Goal: Information Seeking & Learning: Understand process/instructions

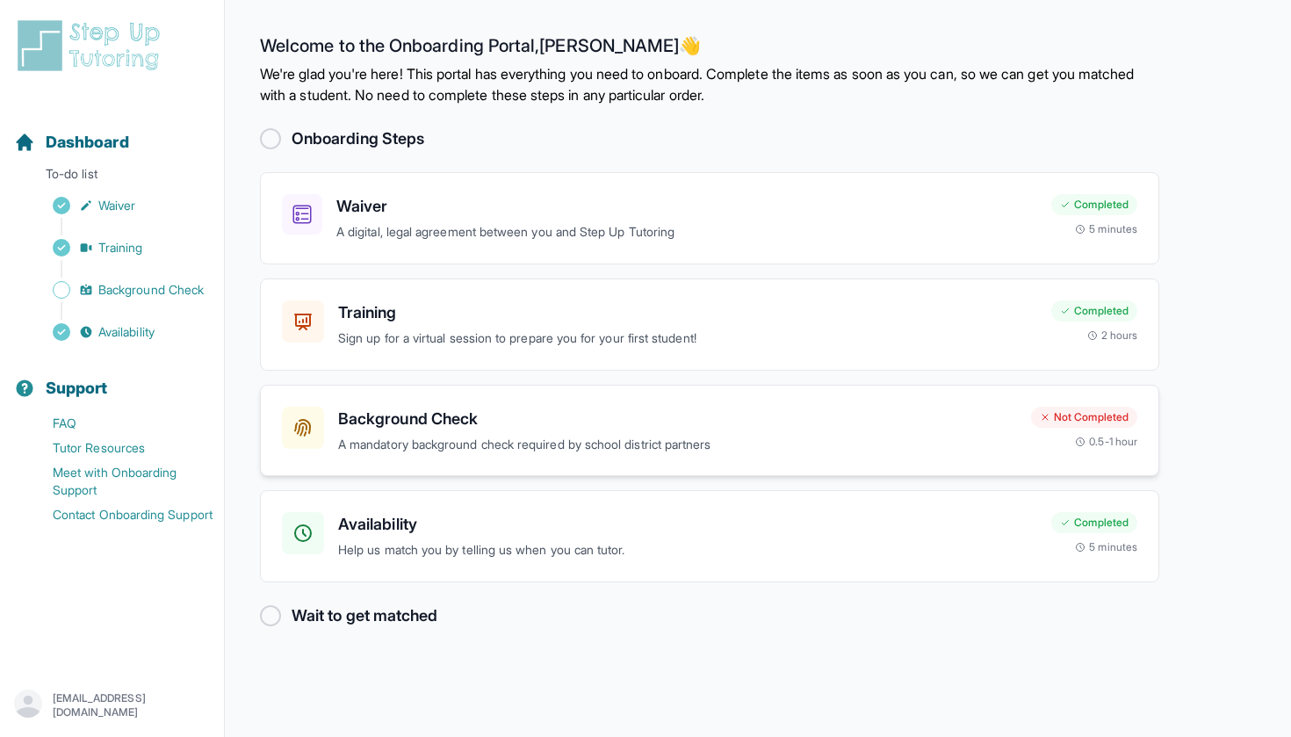
click at [543, 423] on h3 "Background Check" at bounding box center [677, 419] width 679 height 25
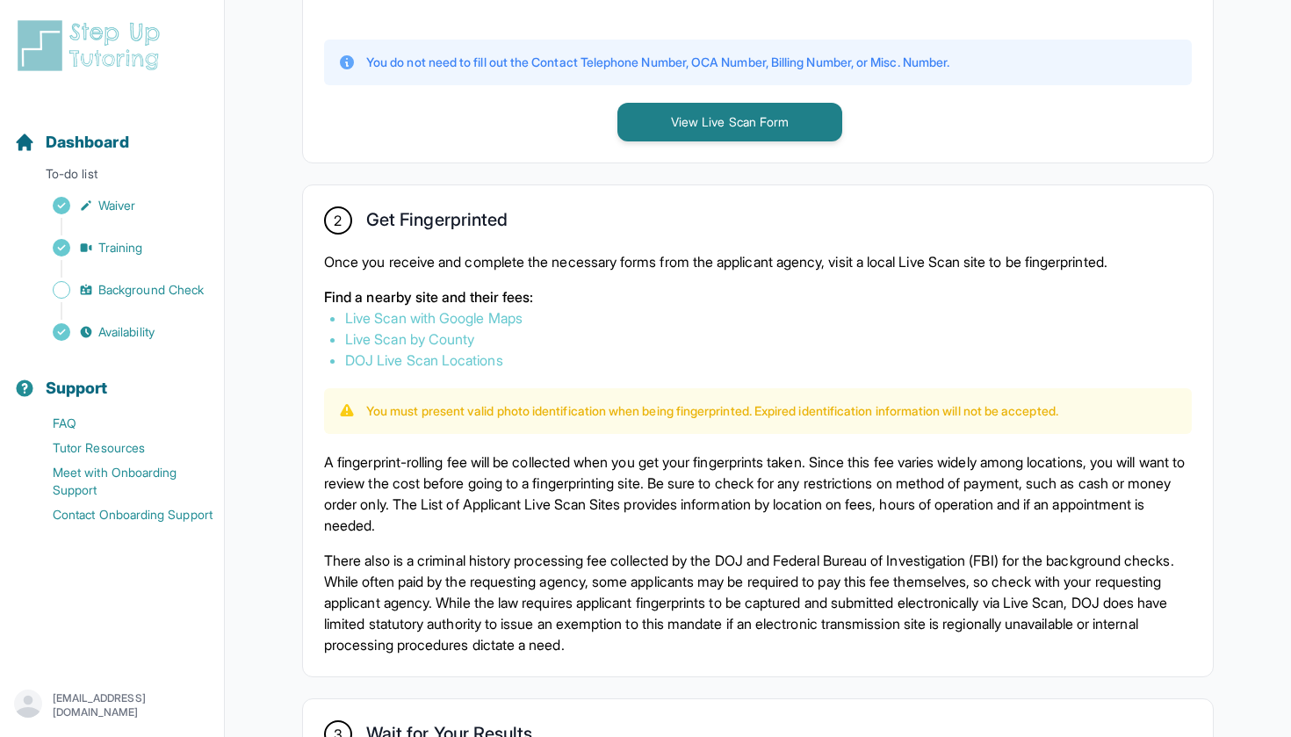
scroll to position [856, 0]
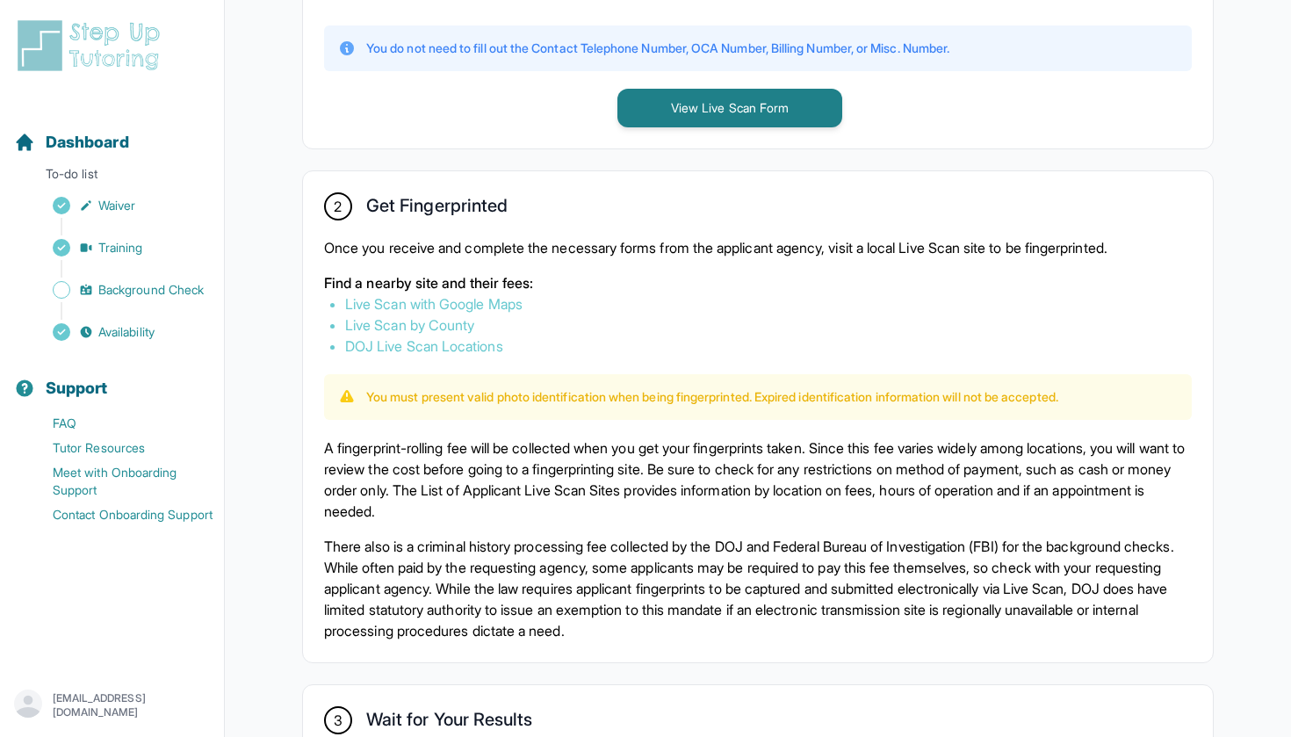
click at [462, 245] on p "Once you receive and complete the necessary forms from the applicant agency, vi…" at bounding box center [758, 247] width 868 height 21
drag, startPoint x: 378, startPoint y: 394, endPoint x: 748, endPoint y: 397, distance: 369.8
click at [748, 397] on p "You must present valid photo identification when being fingerprinted. Expired i…" at bounding box center [712, 397] width 692 height 18
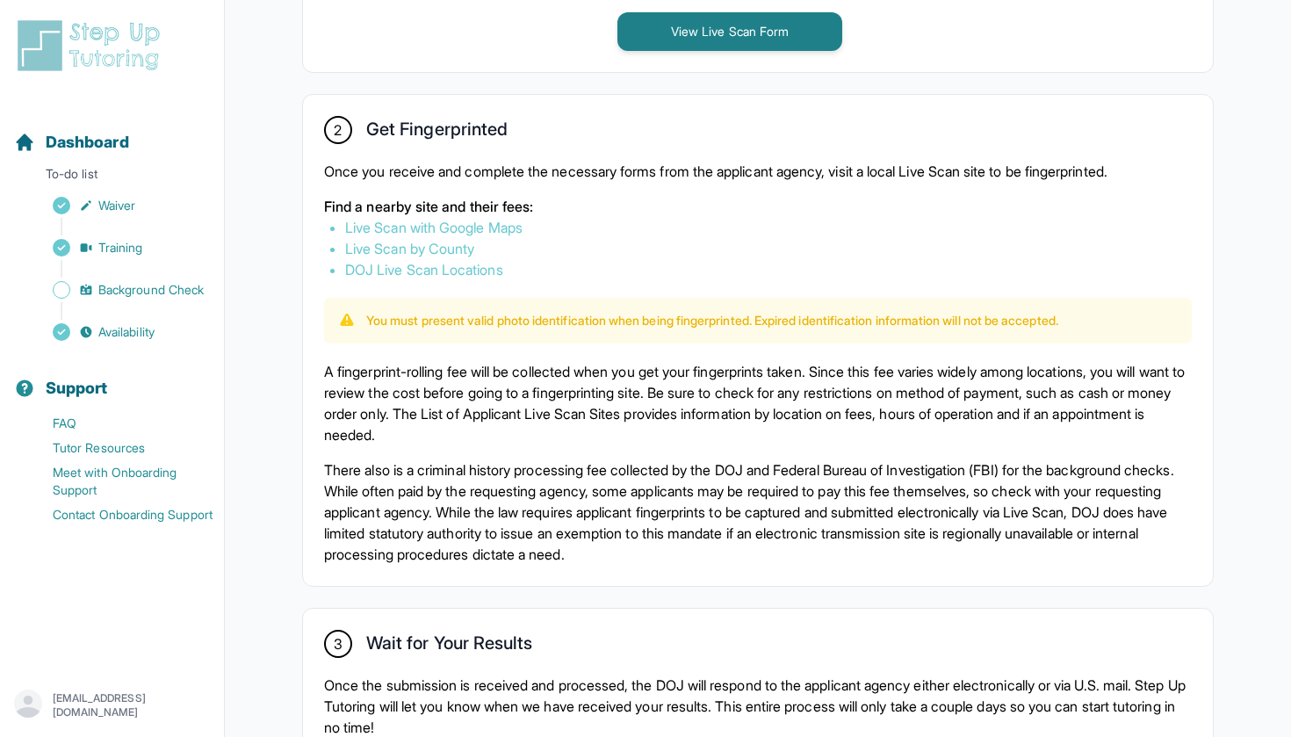
scroll to position [951, 0]
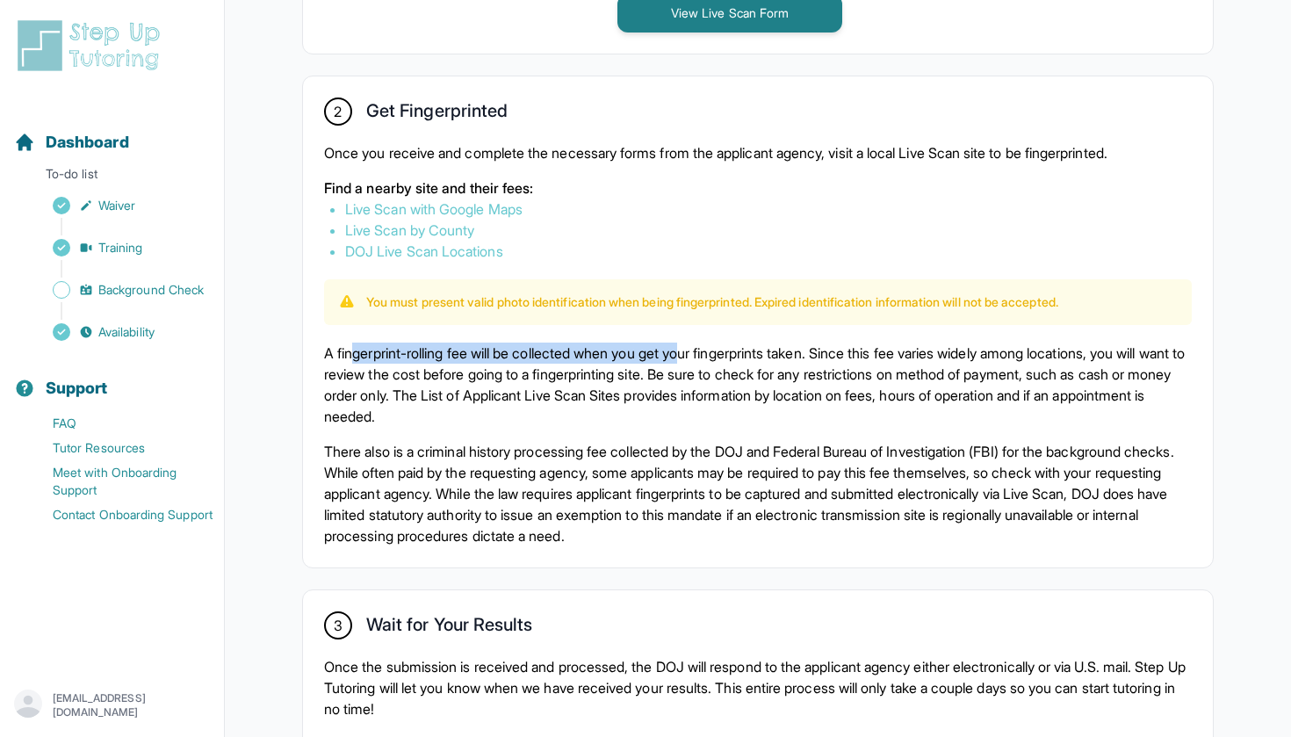
drag, startPoint x: 352, startPoint y: 358, endPoint x: 703, endPoint y: 359, distance: 350.5
click at [703, 359] on p "A fingerprint-rolling fee will be collected when you get your fingerprints take…" at bounding box center [758, 385] width 868 height 84
click at [703, 358] on p "A fingerprint-rolling fee will be collected when you get your fingerprints take…" at bounding box center [758, 385] width 868 height 84
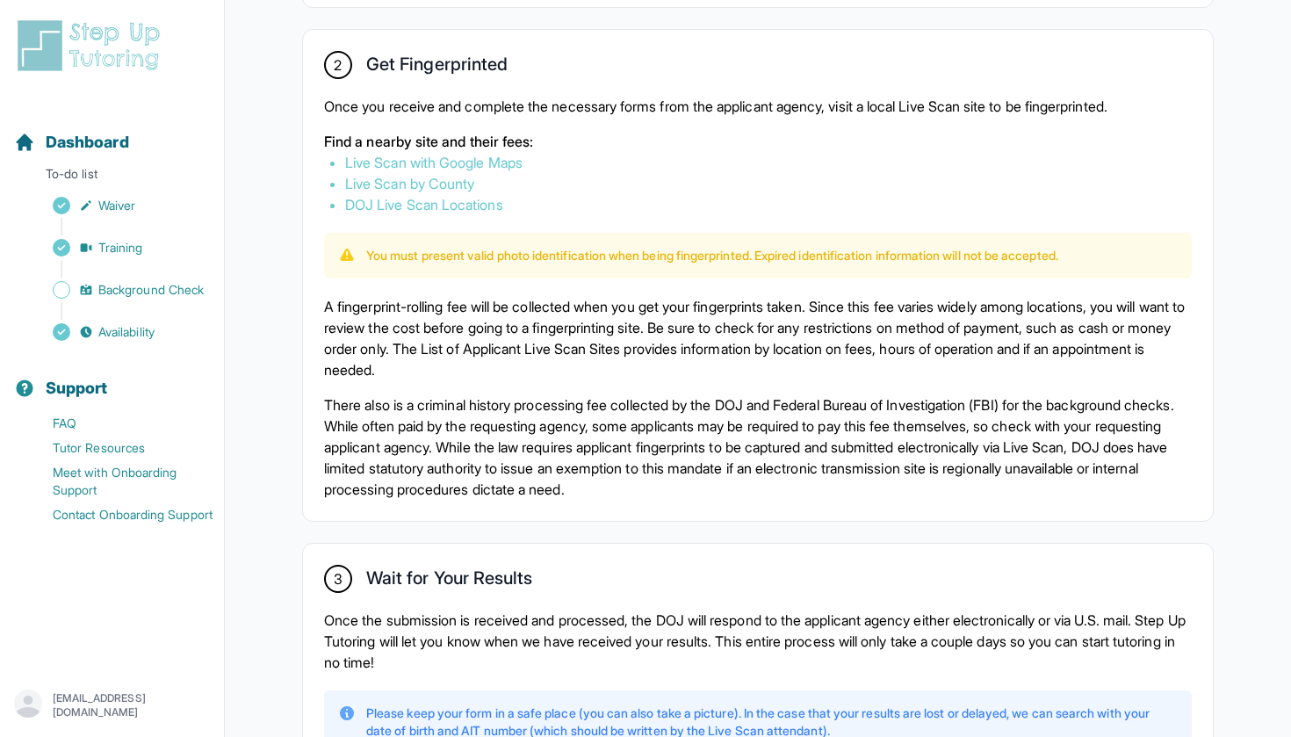
scroll to position [1012, 0]
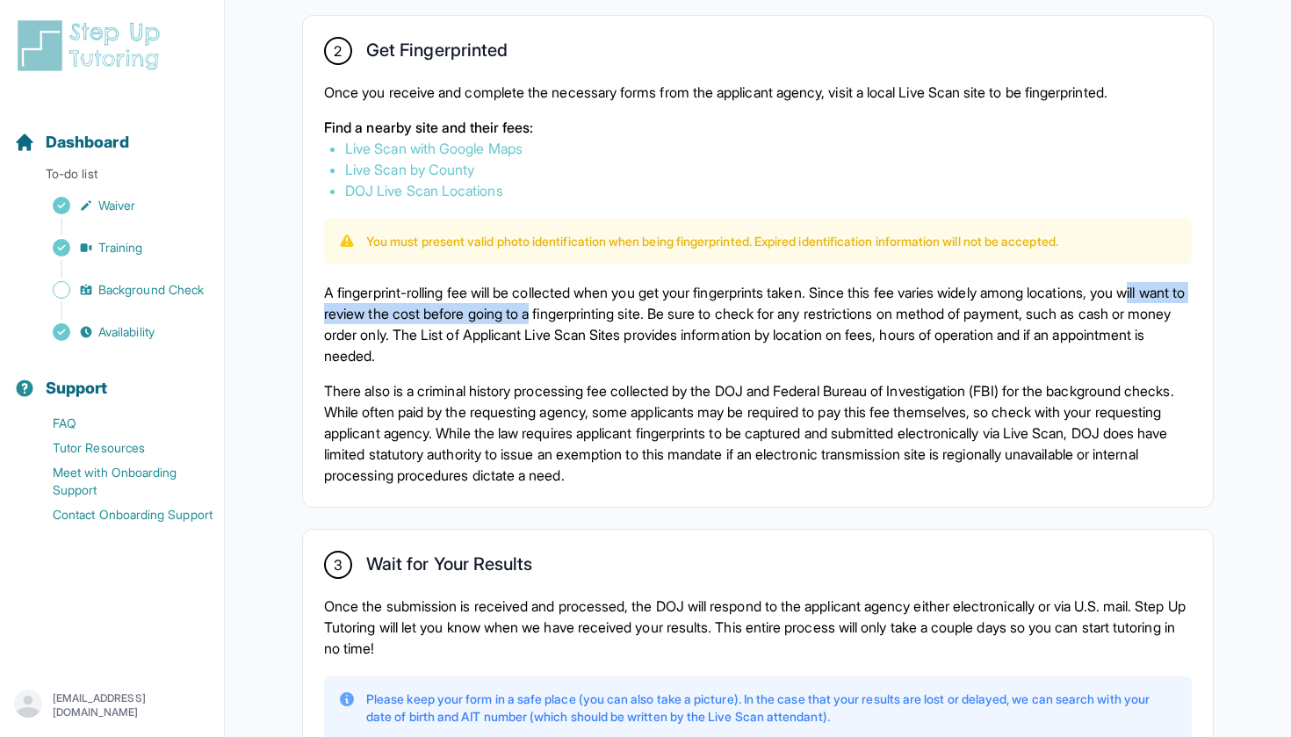
drag, startPoint x: 330, startPoint y: 310, endPoint x: 625, endPoint y: 317, distance: 295.2
click at [625, 317] on p "A fingerprint-rolling fee will be collected when you get your fingerprints take…" at bounding box center [758, 324] width 868 height 84
click at [642, 317] on p "A fingerprint-rolling fee will be collected when you get your fingerprints take…" at bounding box center [758, 324] width 868 height 84
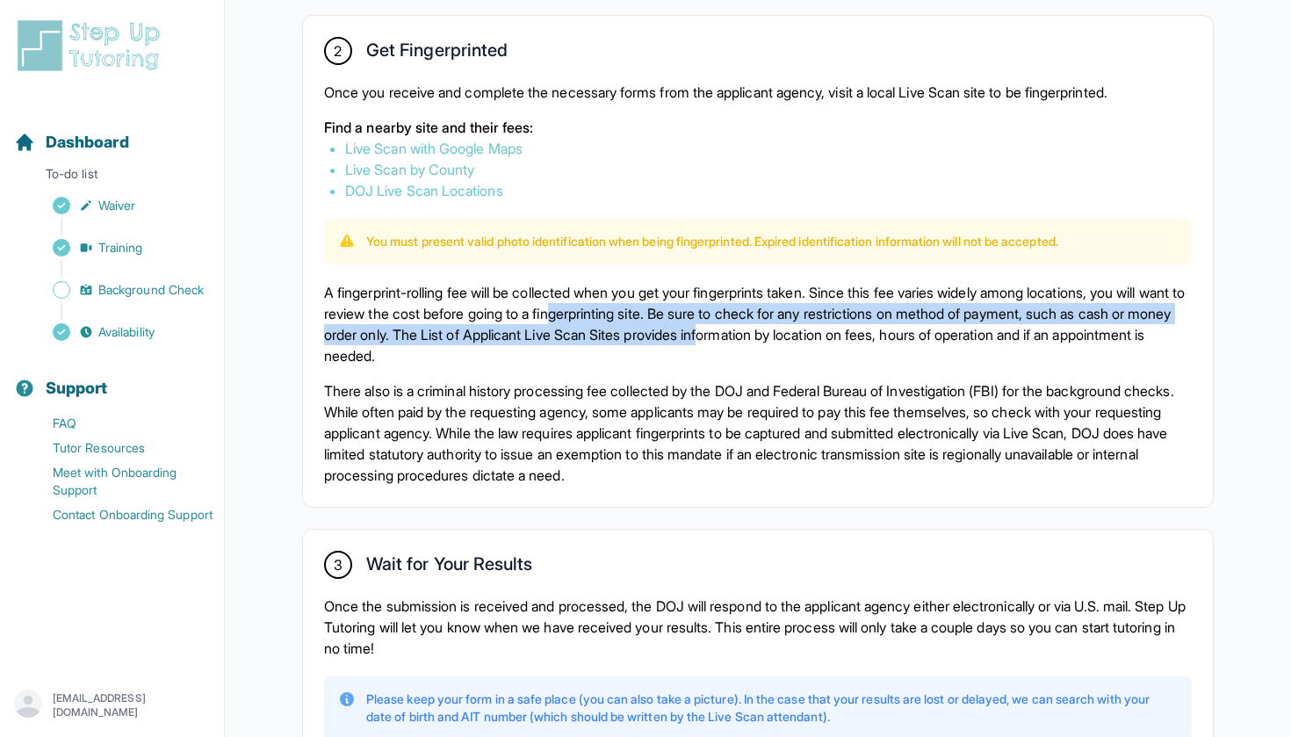
drag, startPoint x: 644, startPoint y: 317, endPoint x: 861, endPoint y: 335, distance: 217.7
click at [861, 335] on p "A fingerprint-rolling fee will be collected when you get your fingerprints take…" at bounding box center [758, 324] width 868 height 84
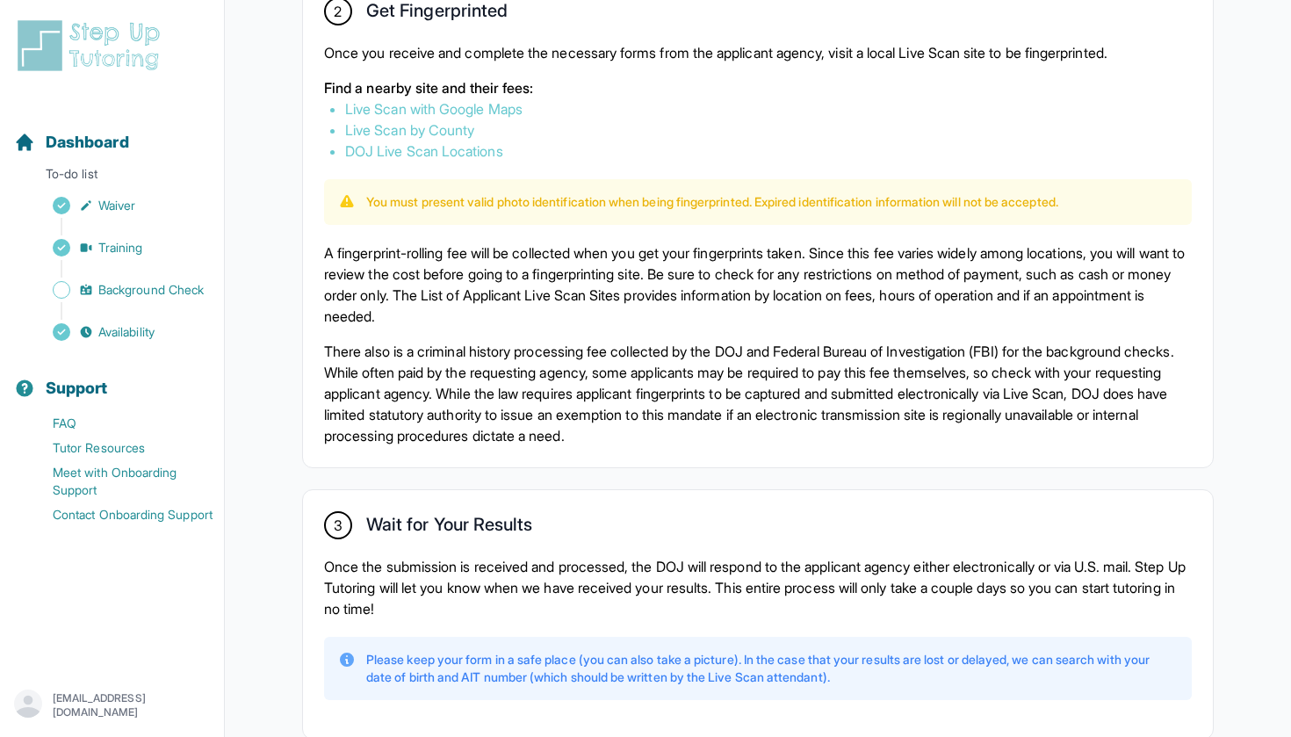
scroll to position [1055, 0]
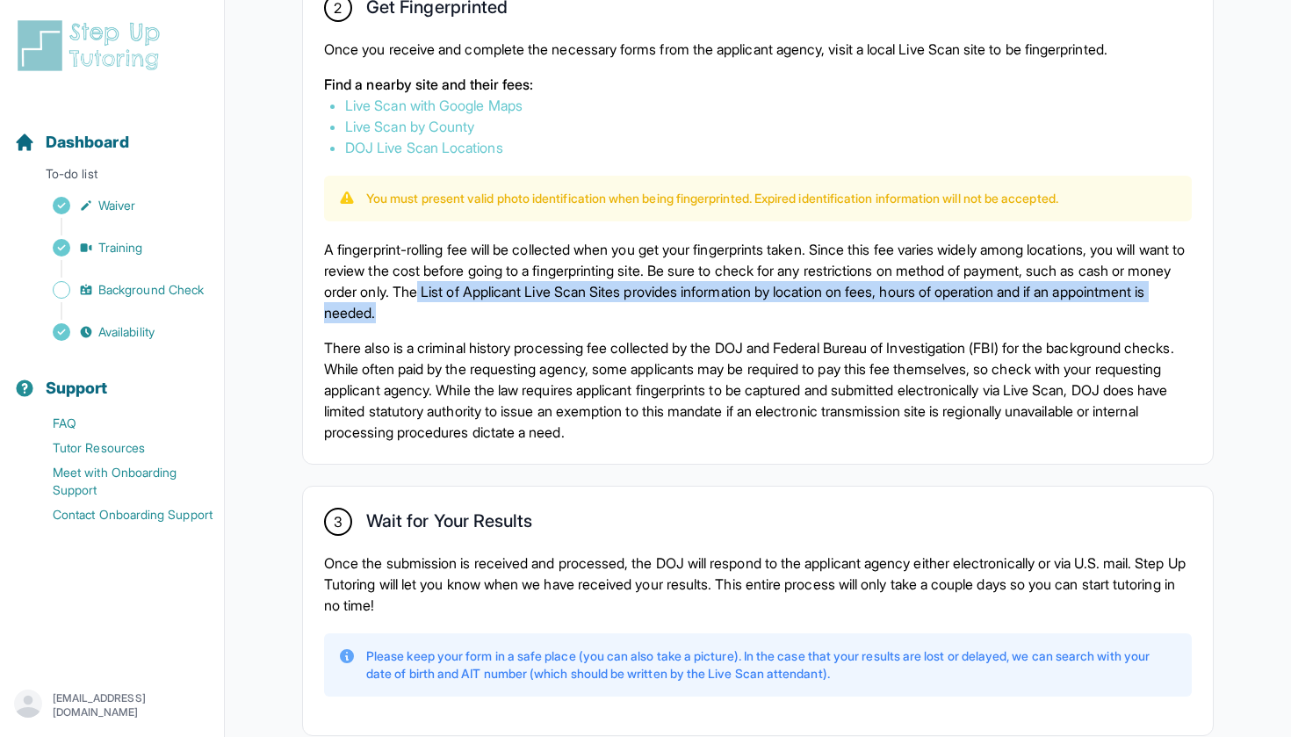
drag, startPoint x: 545, startPoint y: 290, endPoint x: 737, endPoint y: 313, distance: 193.7
click at [737, 313] on p "A fingerprint-rolling fee will be collected when you get your fingerprints take…" at bounding box center [758, 281] width 868 height 84
click at [743, 314] on p "A fingerprint-rolling fee will be collected when you get your fingerprints take…" at bounding box center [758, 281] width 868 height 84
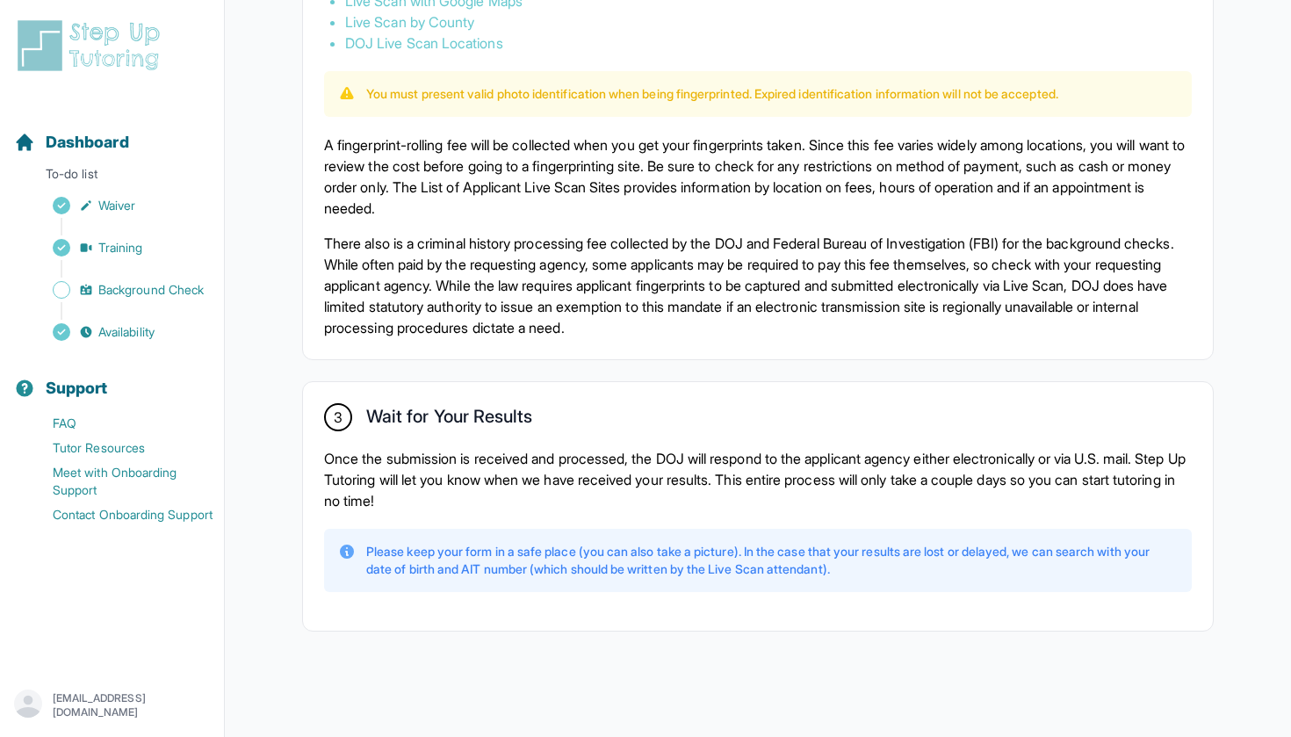
scroll to position [1160, 0]
drag, startPoint x: 489, startPoint y: 459, endPoint x: 683, endPoint y: 461, distance: 194.1
click at [683, 461] on p "Once the submission is received and processed, the DOJ will respond to the appl…" at bounding box center [758, 479] width 868 height 63
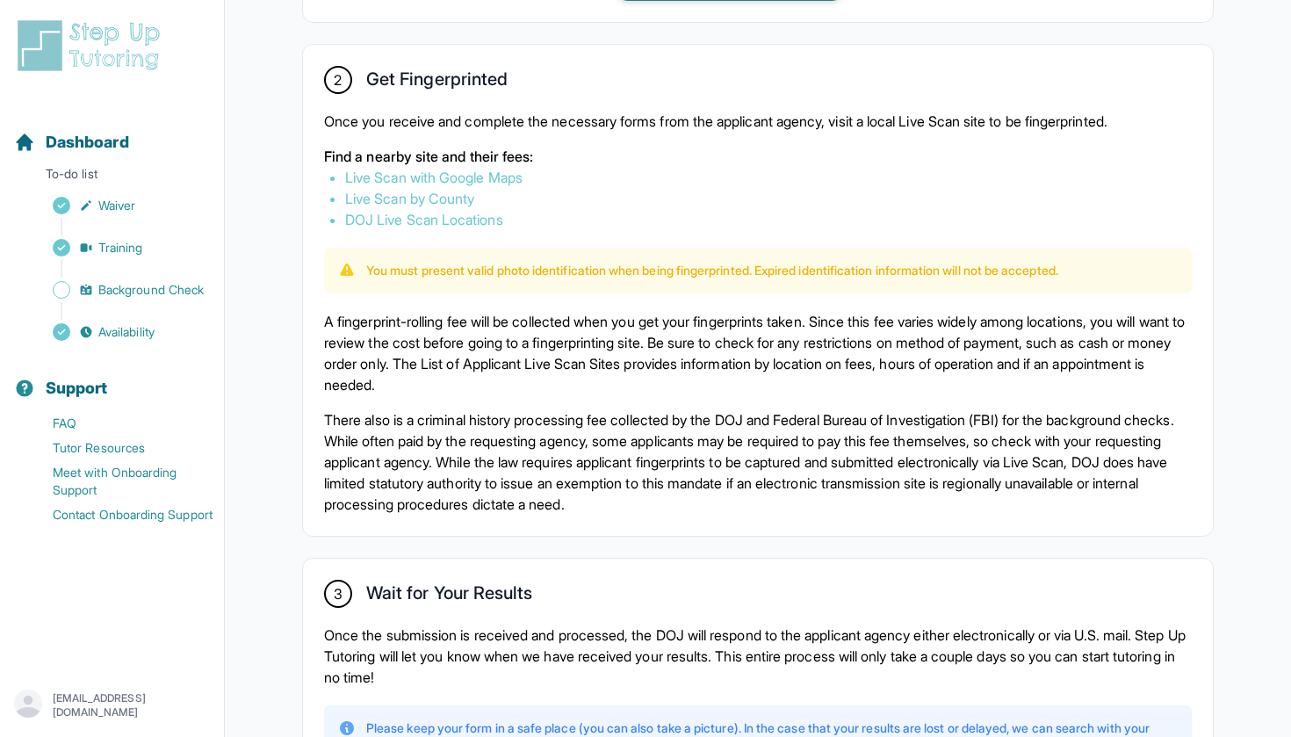
scroll to position [973, 0]
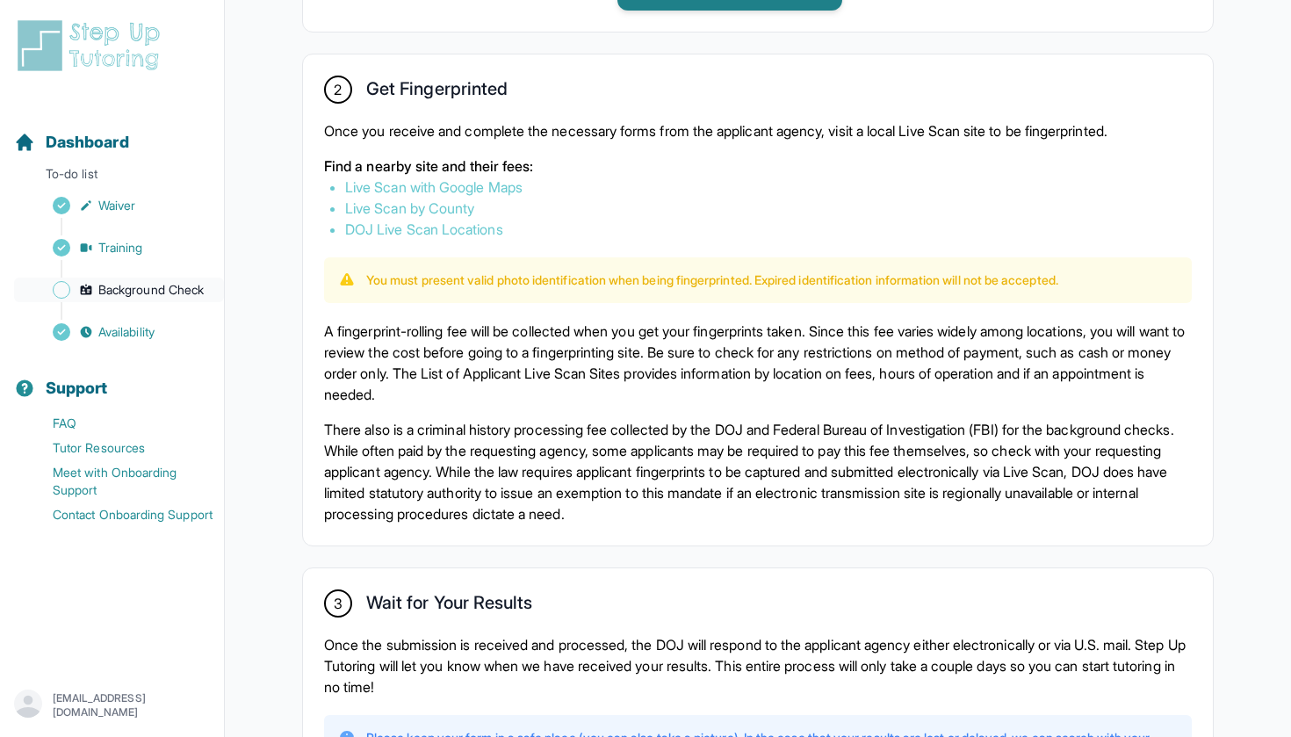
click at [170, 287] on span "Background Check" at bounding box center [150, 290] width 105 height 18
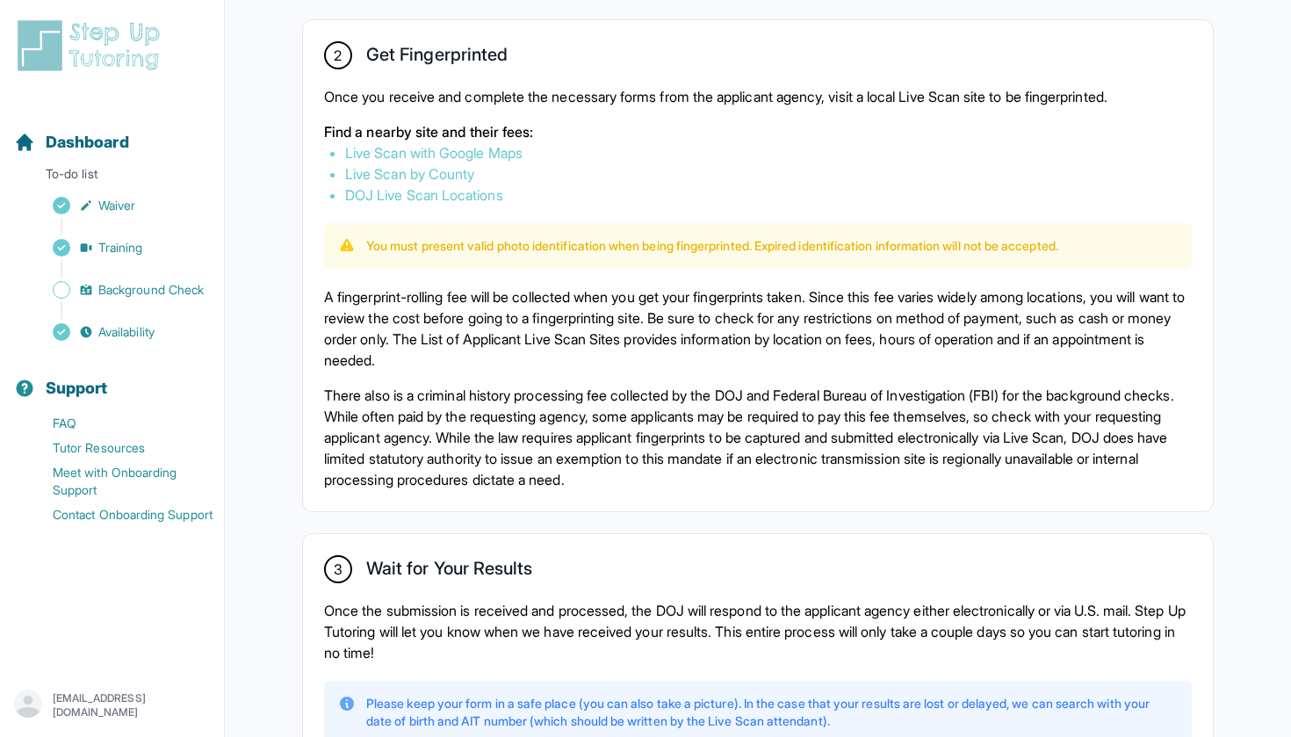
scroll to position [1011, 0]
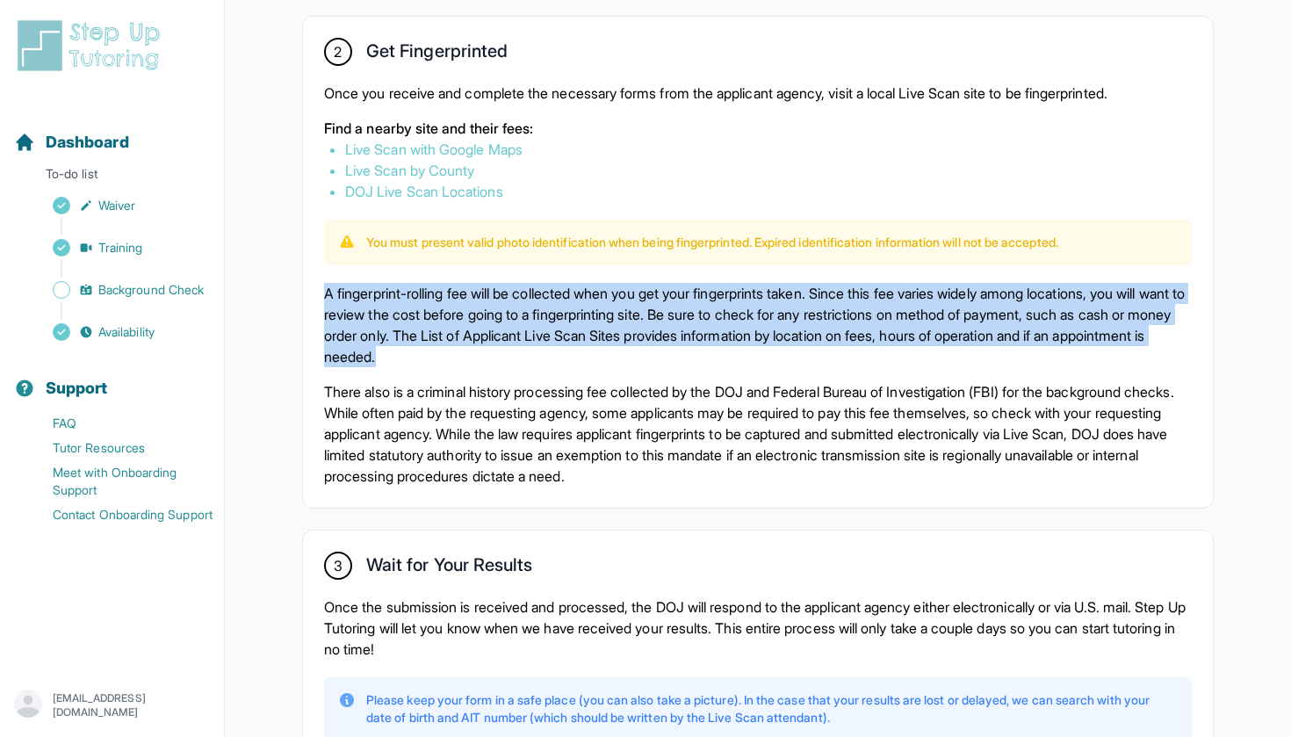
drag, startPoint x: 327, startPoint y: 293, endPoint x: 555, endPoint y: 364, distance: 239.2
click at [556, 364] on p "A fingerprint-rolling fee will be collected when you get your fingerprints take…" at bounding box center [758, 325] width 868 height 84
click at [555, 364] on p "A fingerprint-rolling fee will be collected when you get your fingerprints take…" at bounding box center [758, 325] width 868 height 84
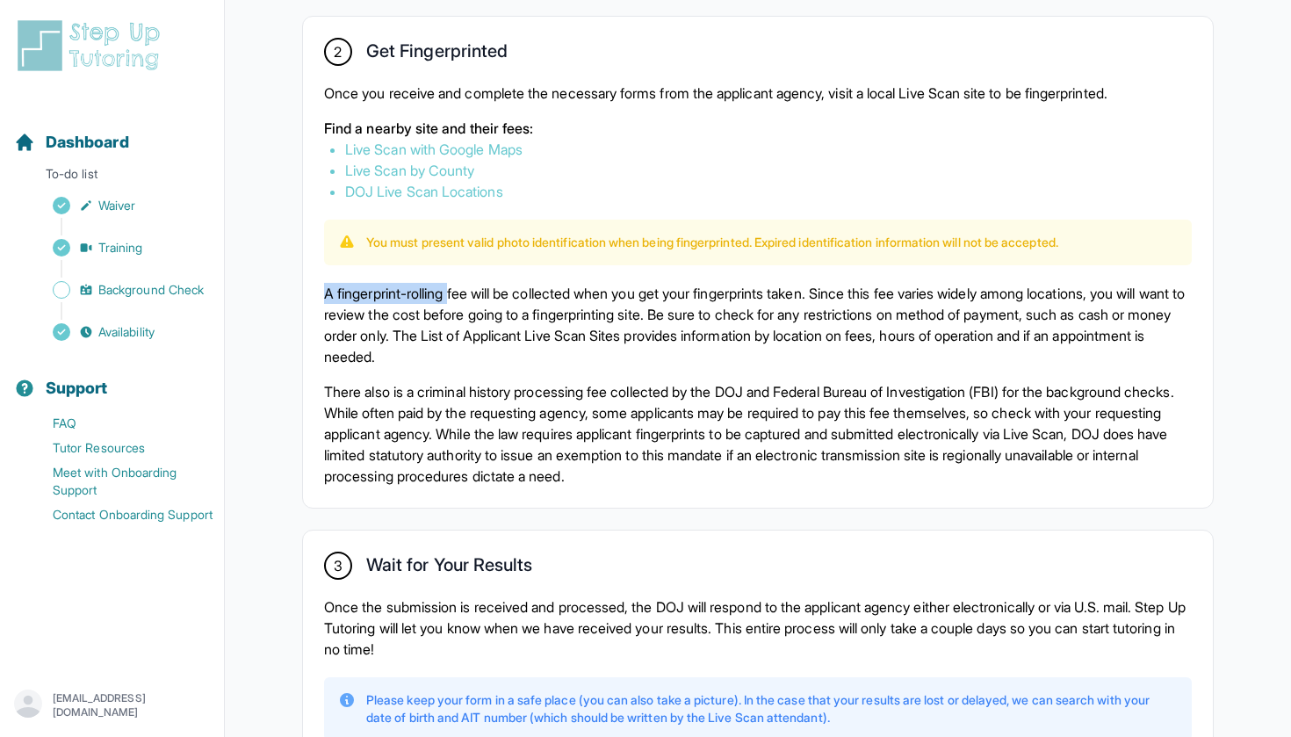
drag, startPoint x: 328, startPoint y: 290, endPoint x: 461, endPoint y: 289, distance: 133.5
click at [461, 290] on p "A fingerprint-rolling fee will be collected when you get your fingerprints take…" at bounding box center [758, 325] width 868 height 84
click at [472, 291] on p "A fingerprint-rolling fee will be collected when you get your fingerprints take…" at bounding box center [758, 325] width 868 height 84
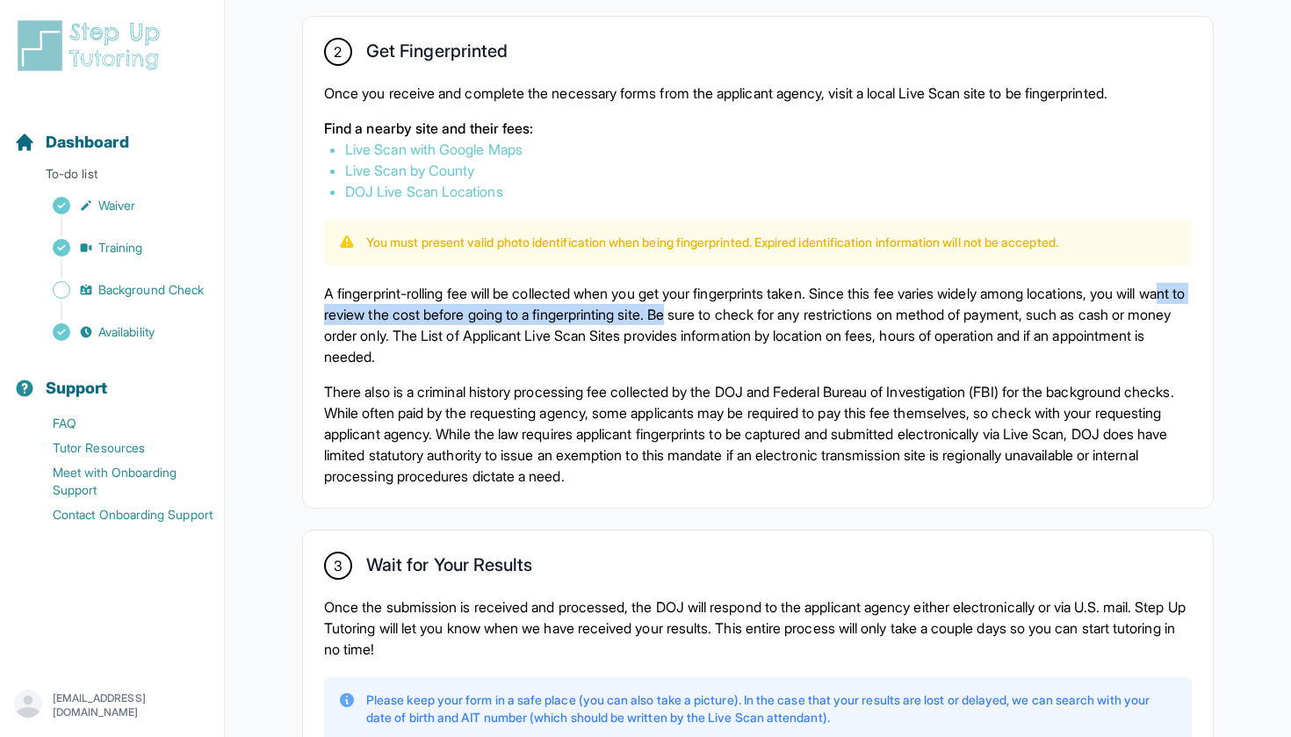
drag, startPoint x: 372, startPoint y: 314, endPoint x: 777, endPoint y: 315, distance: 405.8
click at [775, 315] on p "A fingerprint-rolling fee will be collected when you get your fingerprints take…" at bounding box center [758, 325] width 868 height 84
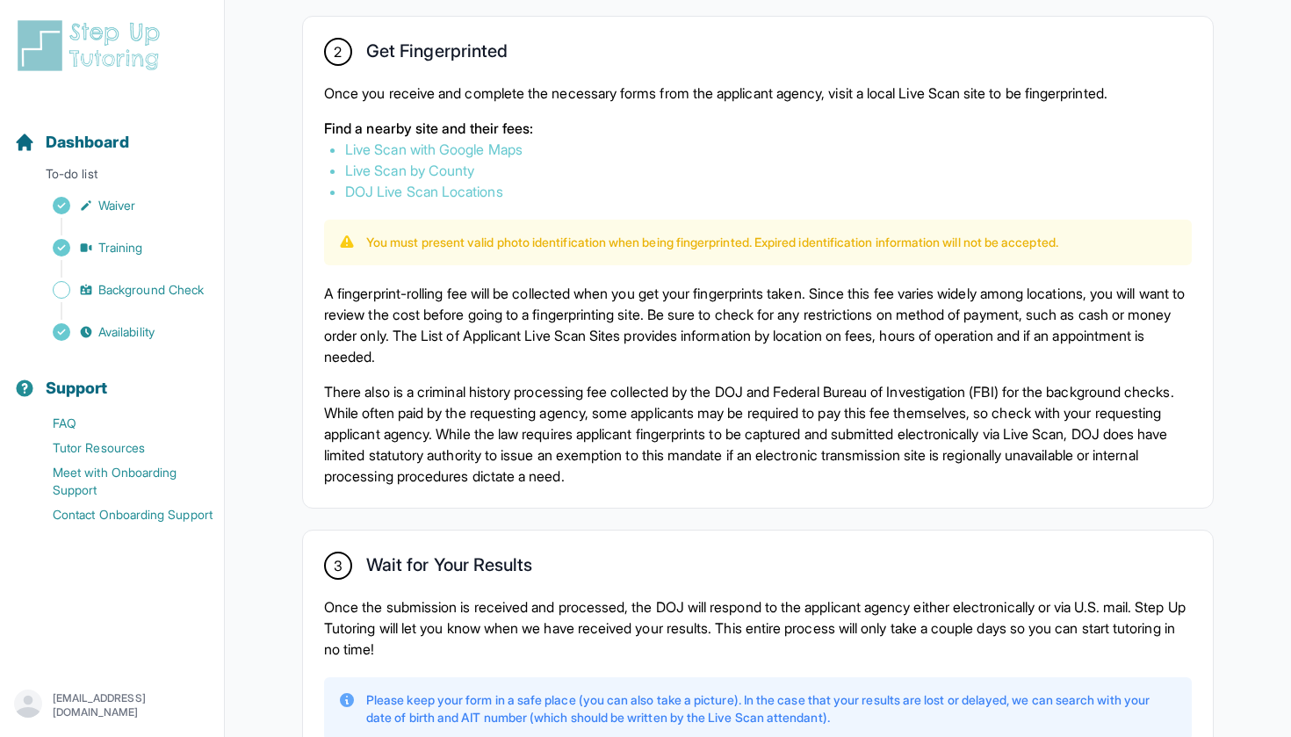
click at [777, 315] on p "A fingerprint-rolling fee will be collected when you get your fingerprints take…" at bounding box center [758, 325] width 868 height 84
drag, startPoint x: 772, startPoint y: 314, endPoint x: 1023, endPoint y: 315, distance: 251.2
click at [1019, 315] on p "A fingerprint-rolling fee will be collected when you get your fingerprints take…" at bounding box center [758, 325] width 868 height 84
click at [352, 338] on p "A fingerprint-rolling fee will be collected when you get your fingerprints take…" at bounding box center [758, 325] width 868 height 84
drag, startPoint x: 352, startPoint y: 338, endPoint x: 510, endPoint y: 337, distance: 158.1
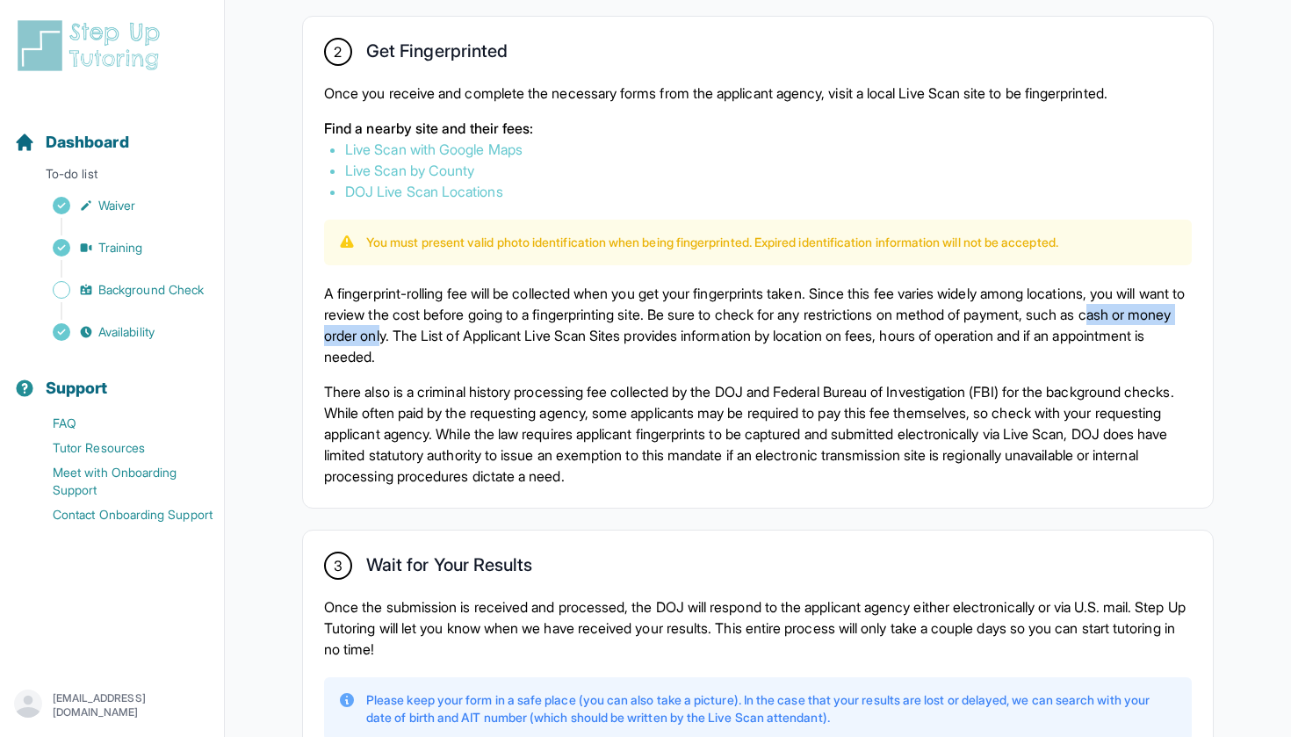
click at [510, 338] on p "A fingerprint-rolling fee will be collected when you get your fingerprints take…" at bounding box center [758, 325] width 868 height 84
click at [538, 343] on p "A fingerprint-rolling fee will be collected when you get your fingerprints take…" at bounding box center [758, 325] width 868 height 84
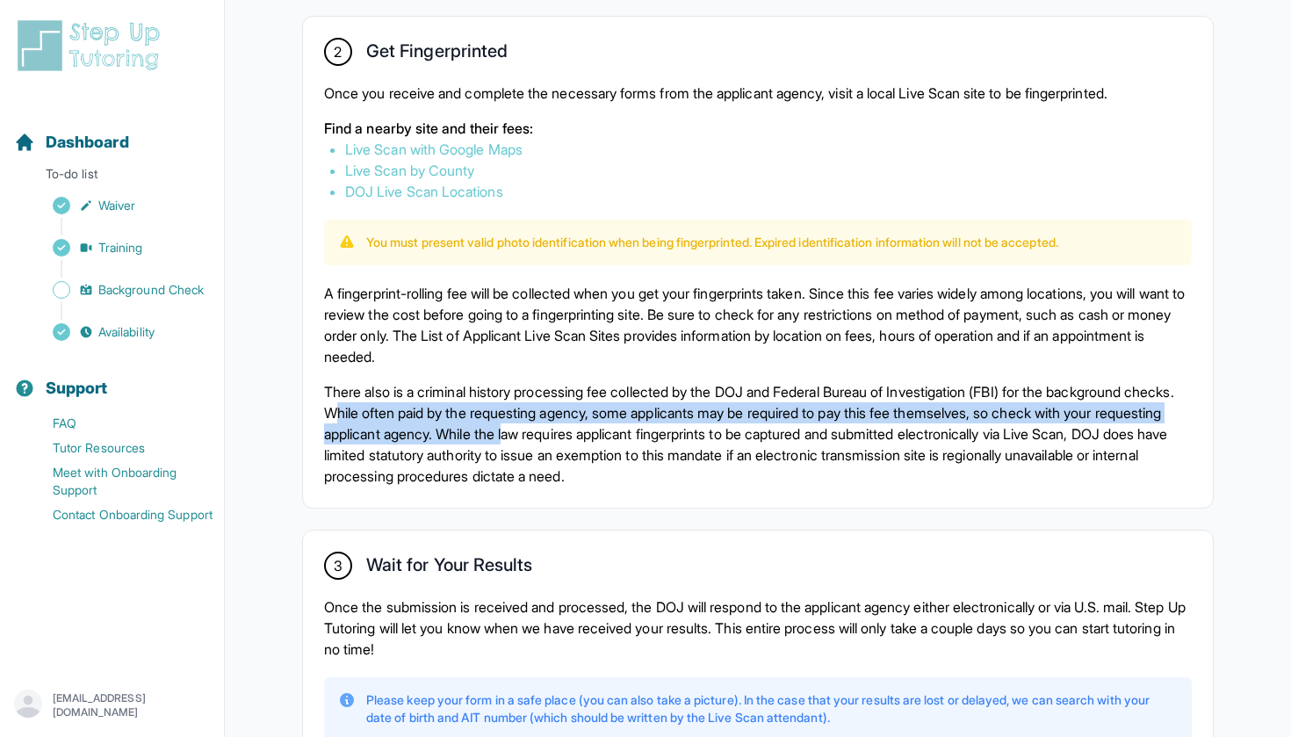
drag, startPoint x: 388, startPoint y: 408, endPoint x: 625, endPoint y: 432, distance: 238.4
click at [625, 430] on p "There also is a criminal history processing fee collected by the DOJ and Federa…" at bounding box center [758, 433] width 868 height 105
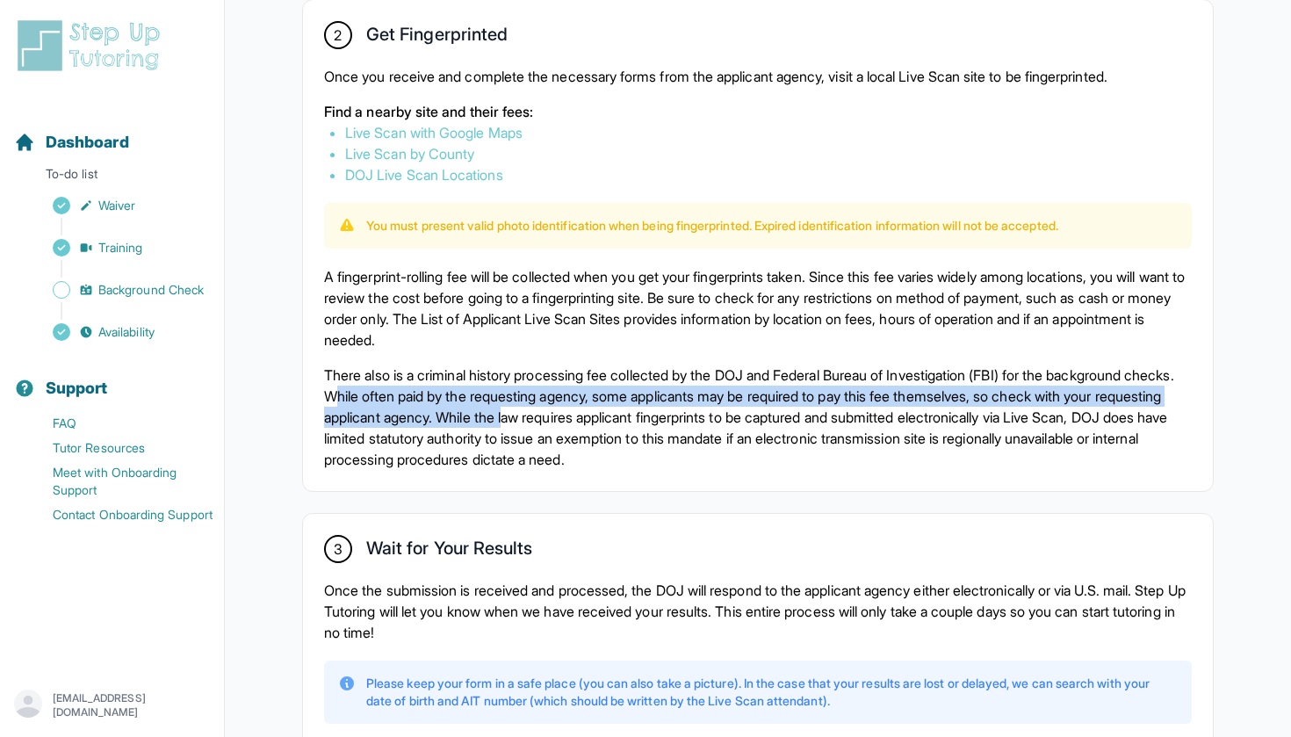
scroll to position [1037, 0]
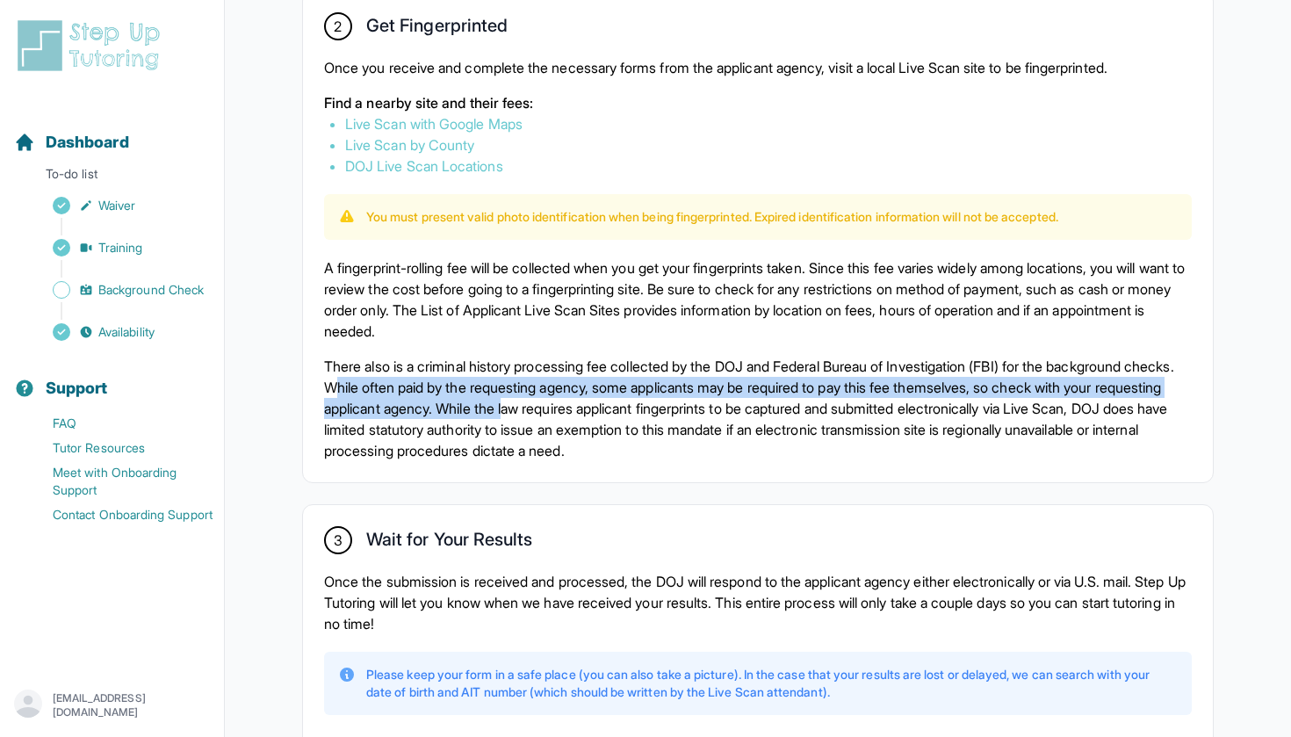
click at [590, 408] on p "There also is a criminal history processing fee collected by the DOJ and Federa…" at bounding box center [758, 408] width 868 height 105
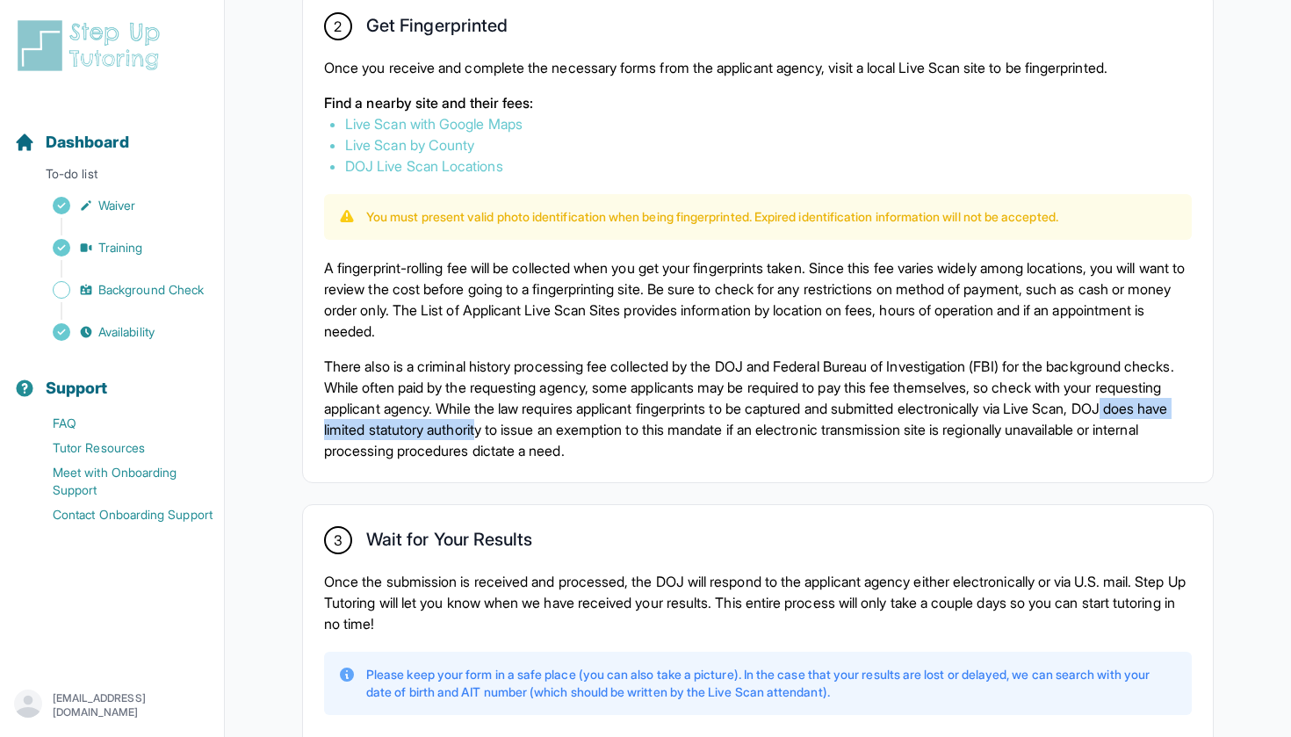
drag, startPoint x: 396, startPoint y: 430, endPoint x: 676, endPoint y: 432, distance: 280.2
click at [675, 433] on p "There also is a criminal history processing fee collected by the DOJ and Federa…" at bounding box center [758, 408] width 868 height 105
click at [676, 432] on p "There also is a criminal history processing fee collected by the DOJ and Federa…" at bounding box center [758, 408] width 868 height 105
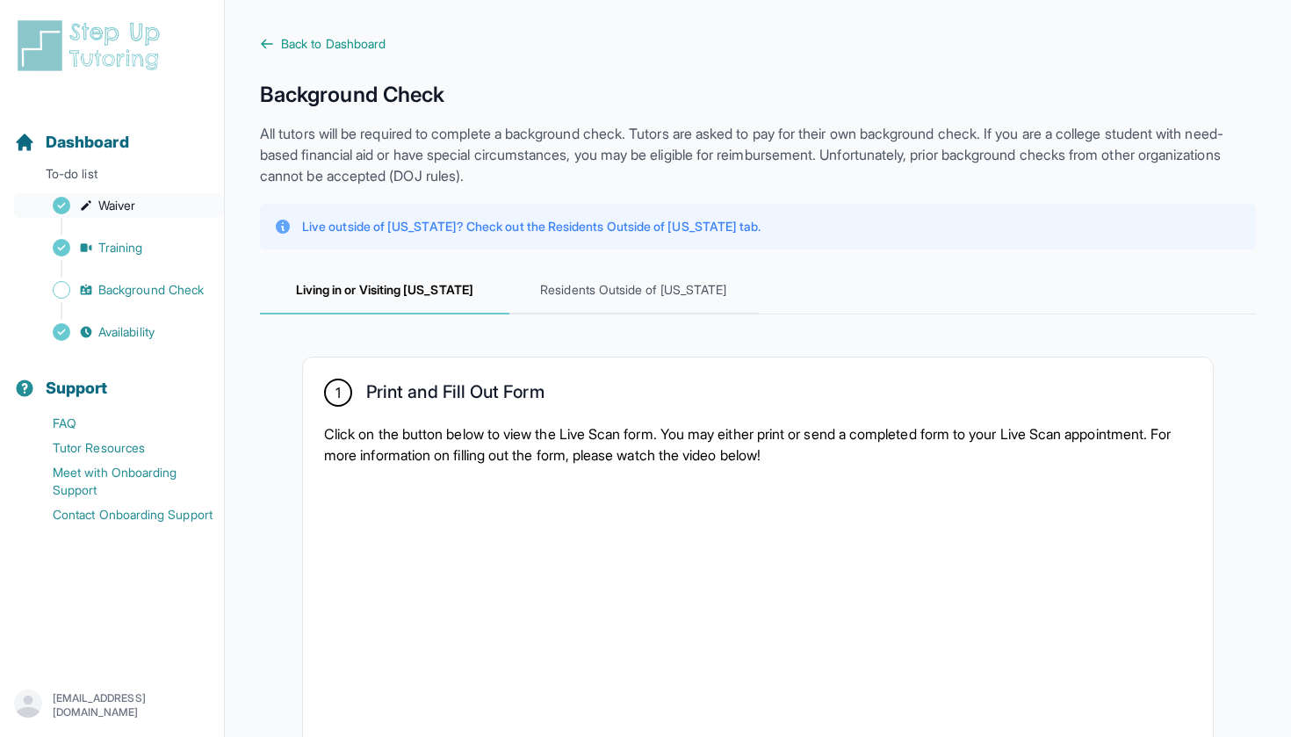
scroll to position [0, 0]
click at [310, 51] on span "Back to Dashboard" at bounding box center [333, 44] width 105 height 18
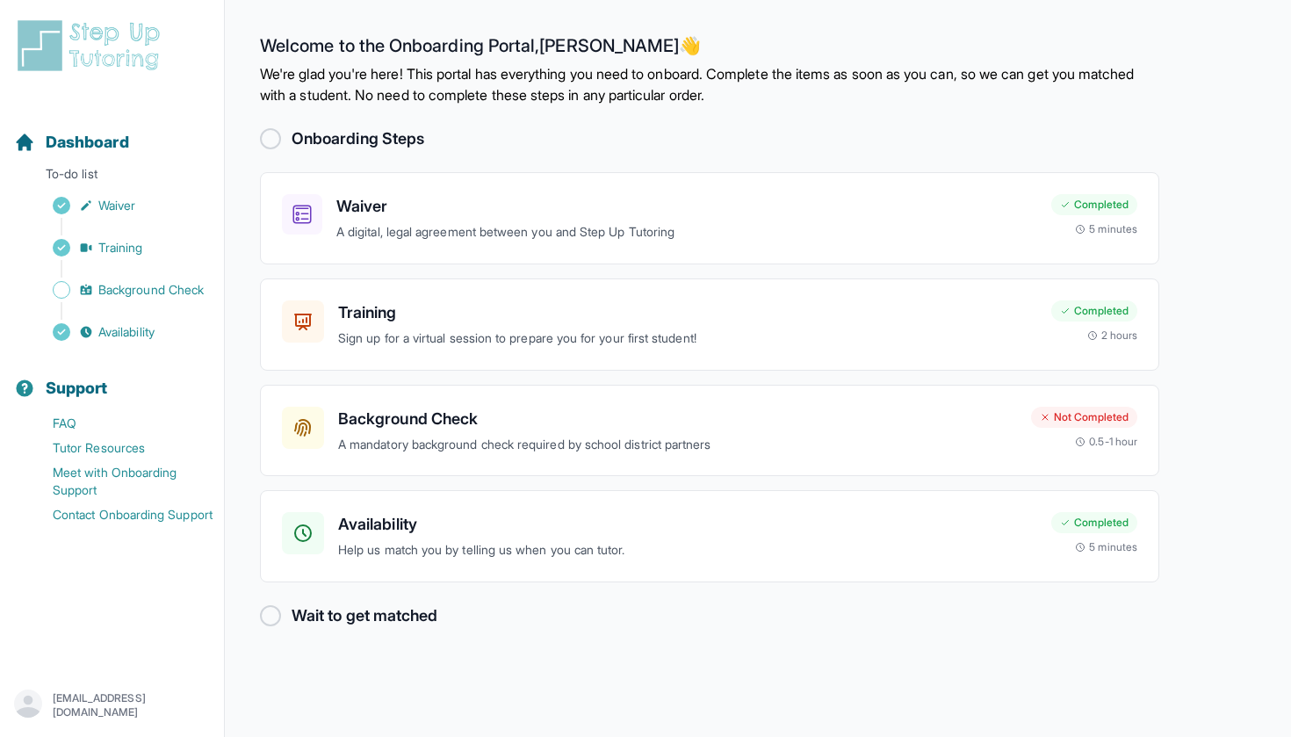
click at [271, 610] on div at bounding box center [270, 615] width 21 height 21
